Goal: Find specific page/section: Find specific page/section

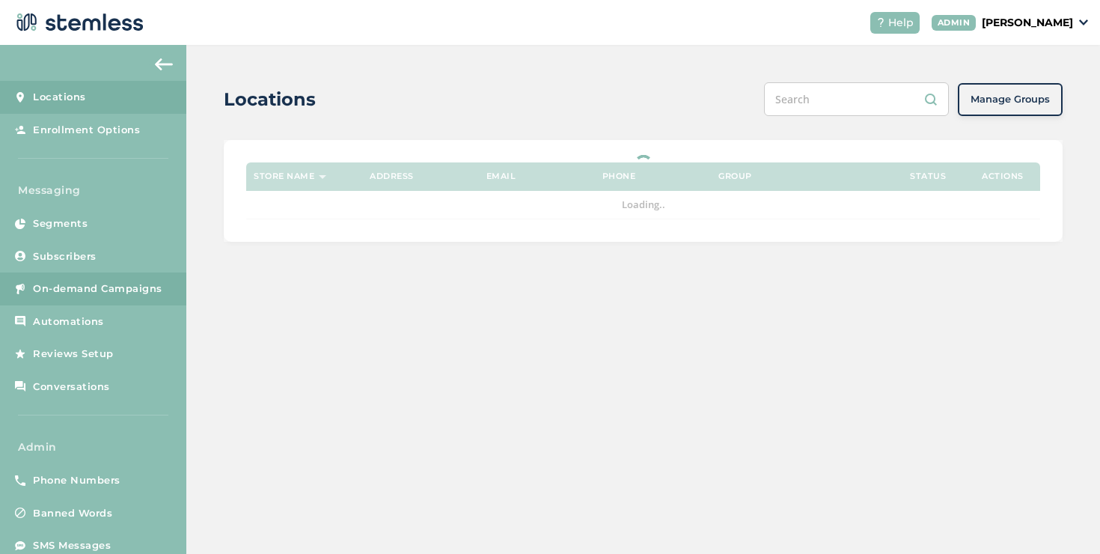
click at [165, 284] on link "On-demand Campaigns" at bounding box center [93, 288] width 186 height 33
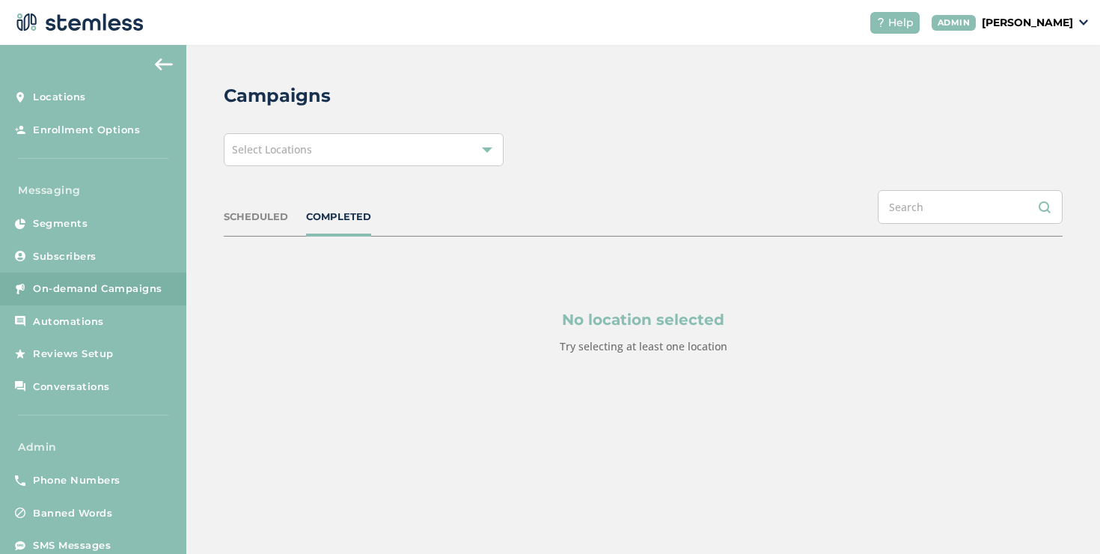
click at [361, 151] on div "Select Locations" at bounding box center [364, 149] width 280 height 33
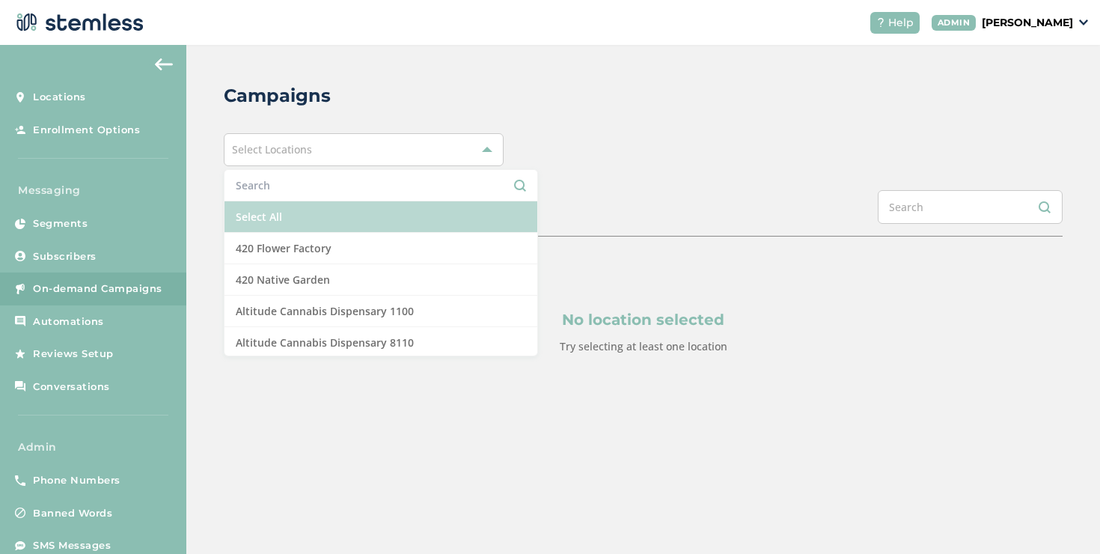
click at [284, 217] on li "Select All" at bounding box center [381, 216] width 313 height 31
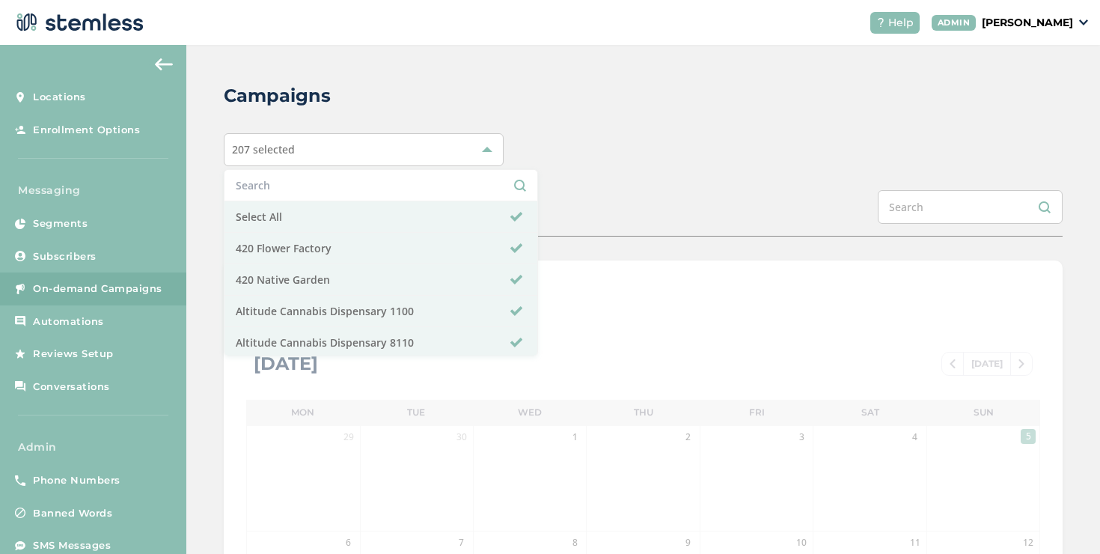
click at [561, 184] on div "Campaigns 207 selected Select All 420 Flower Factory 420 Native Garden Altitude…" at bounding box center [643, 529] width 914 height 969
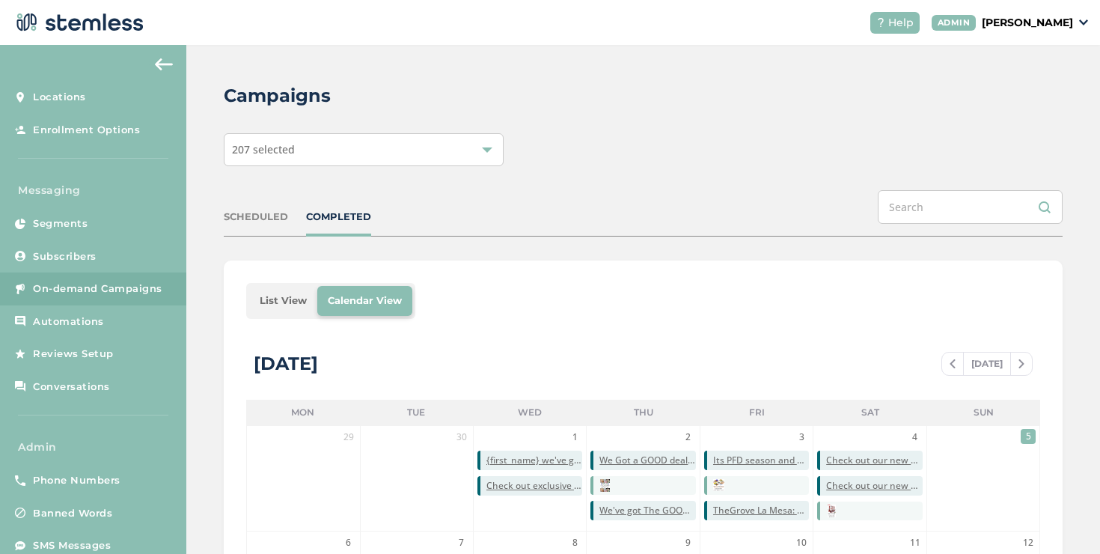
click at [269, 298] on li "List View" at bounding box center [283, 301] width 68 height 30
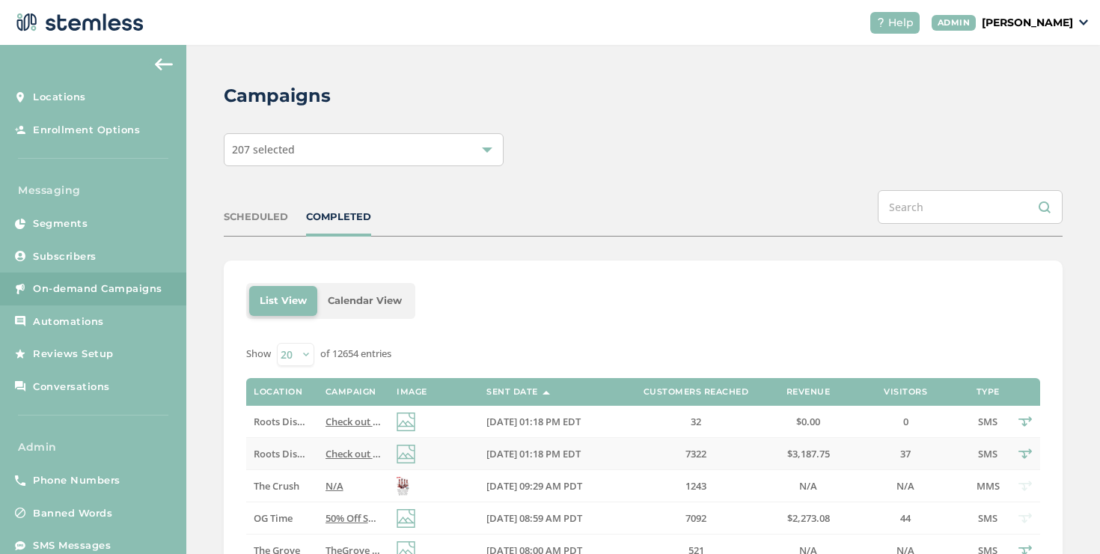
click at [360, 454] on span "Check out our new deals at Roots! Reply END to cancel" at bounding box center [450, 453] width 249 height 13
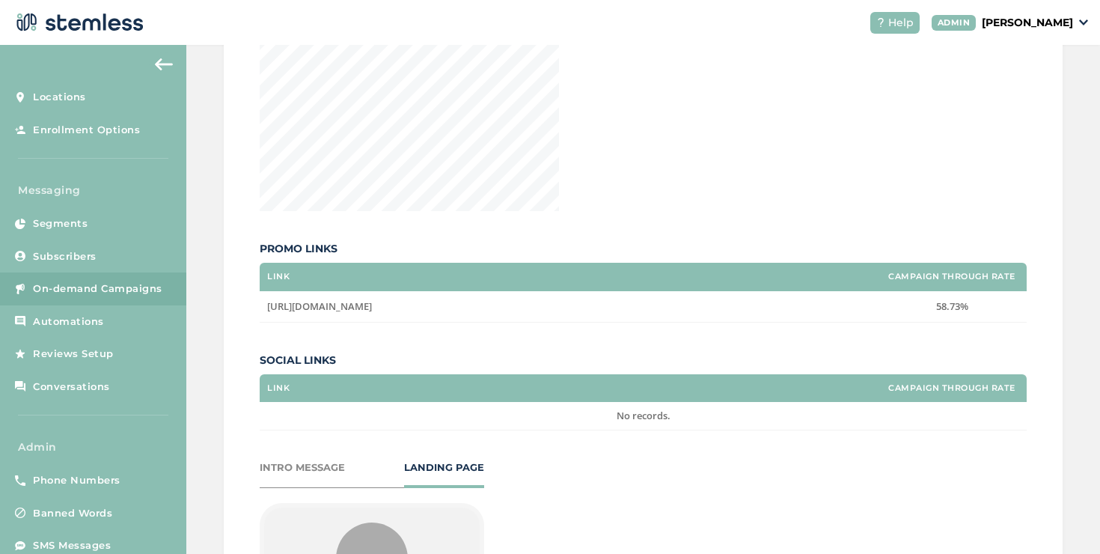
scroll to position [857, 0]
